Goal: Information Seeking & Learning: Understand process/instructions

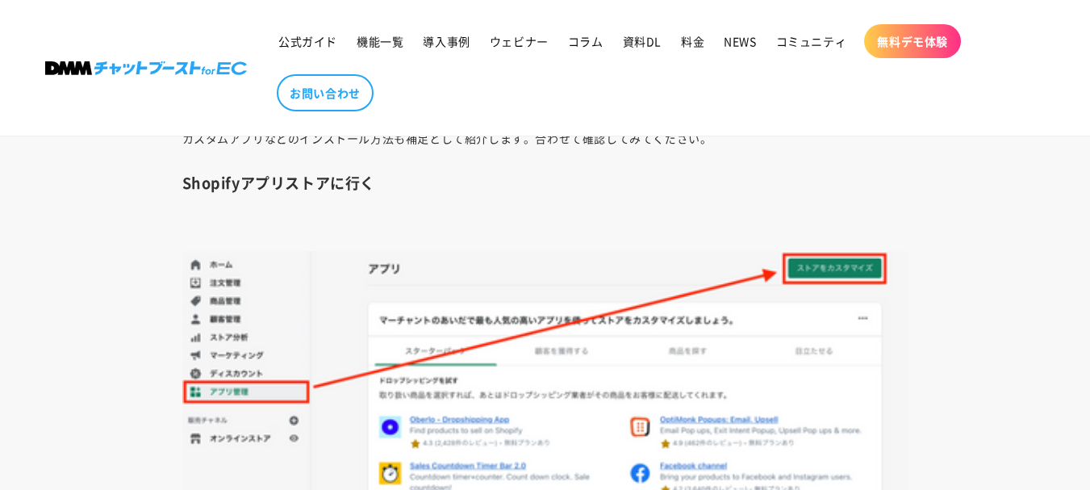
scroll to position [2259, 0]
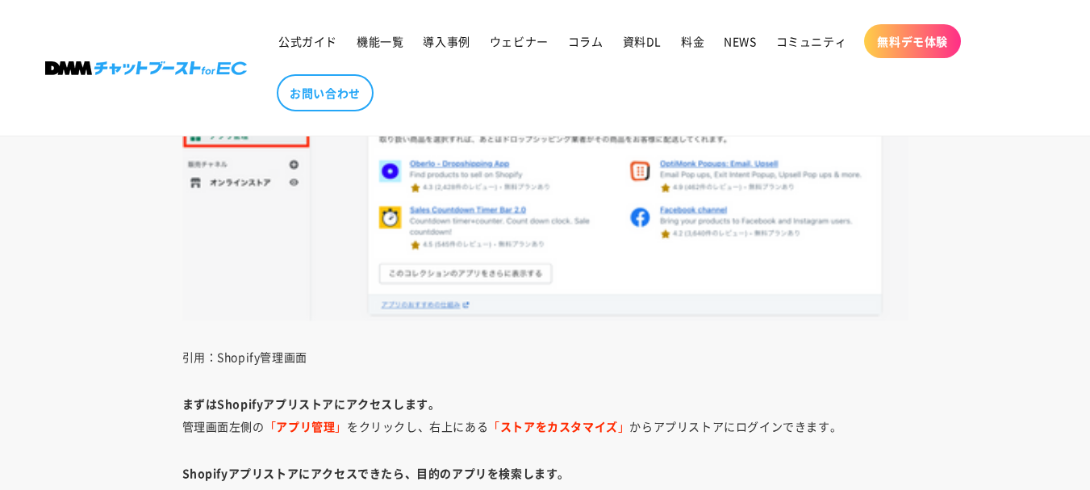
scroll to position [2743, 0]
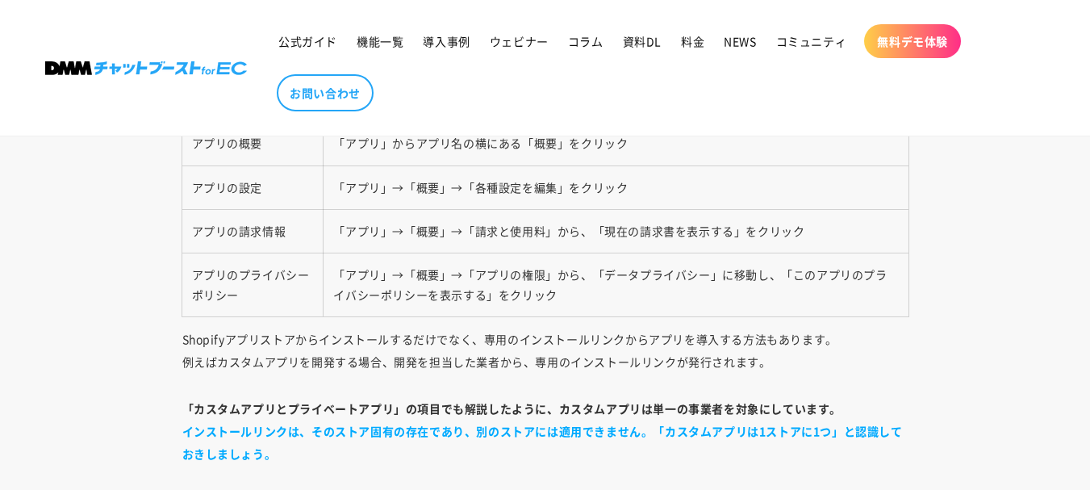
scroll to position [4034, 0]
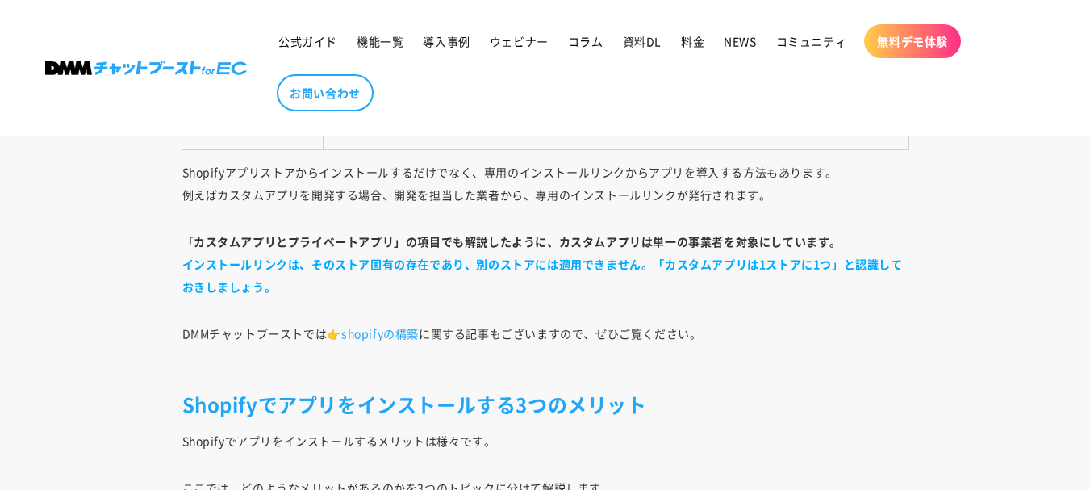
scroll to position [4438, 0]
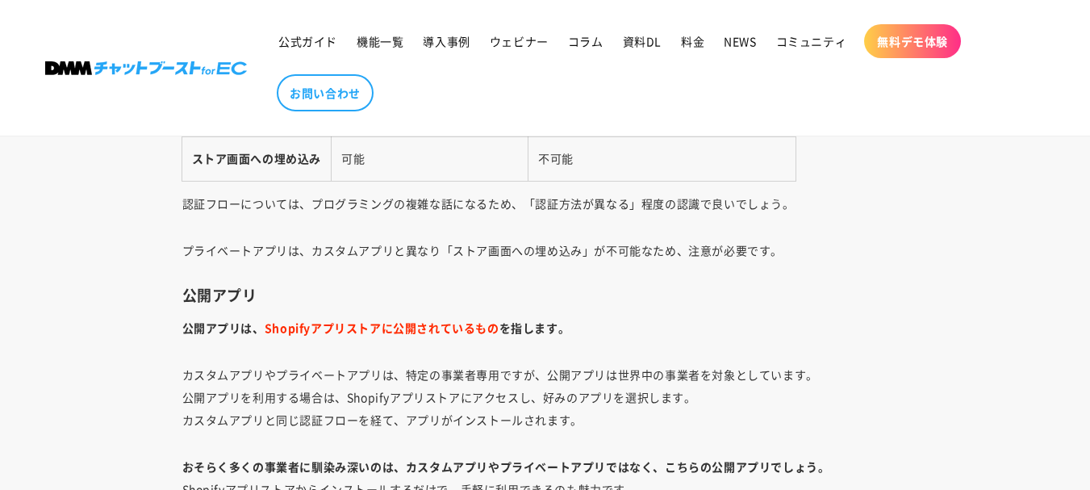
scroll to position [6858, 0]
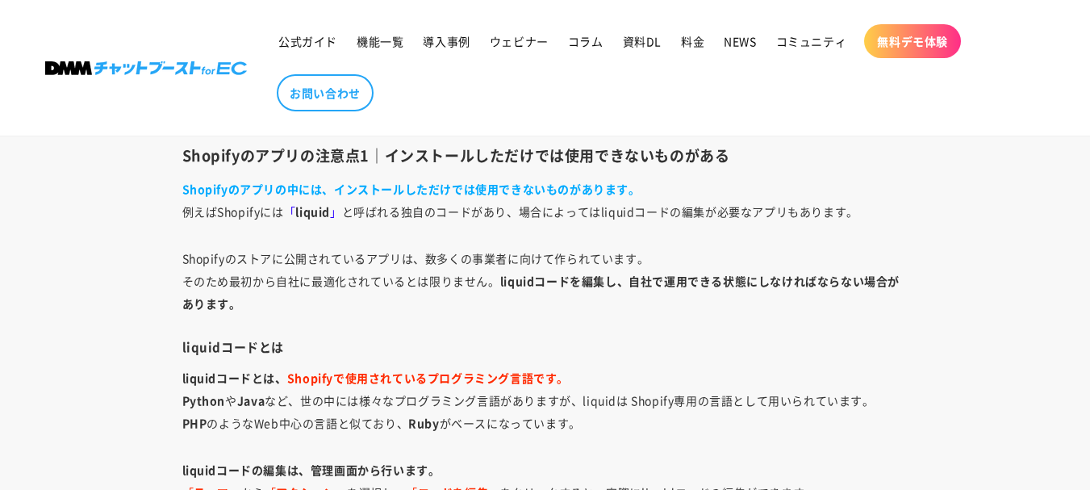
scroll to position [7504, 0]
